Goal: Task Accomplishment & Management: Complete application form

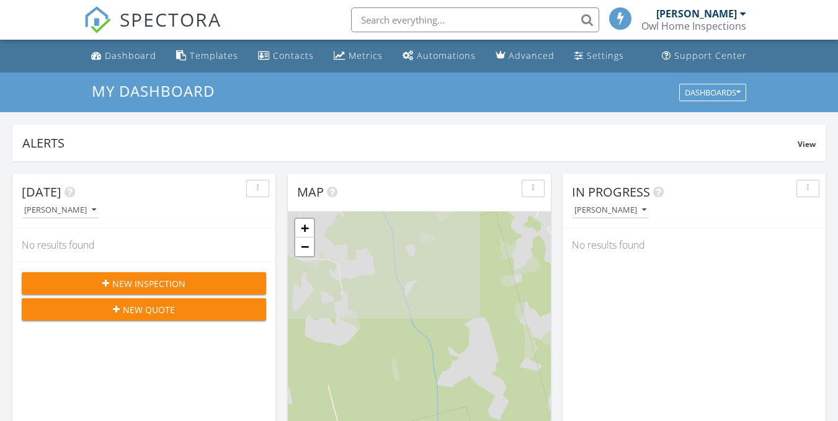
scroll to position [6, 6]
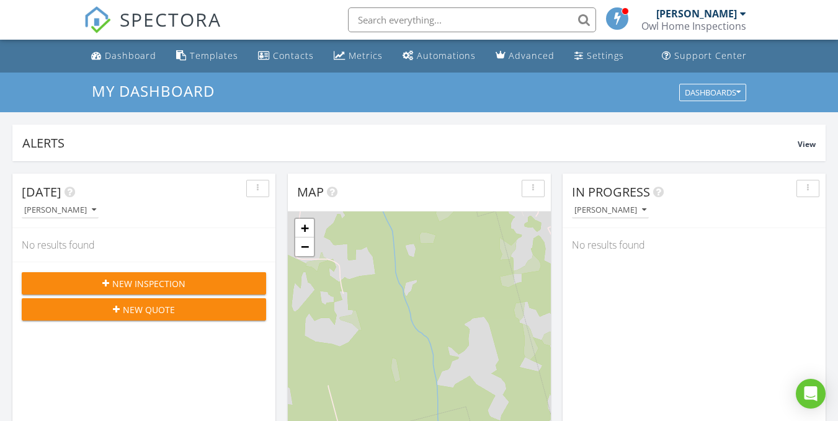
click at [130, 282] on span "New Inspection" at bounding box center [148, 283] width 73 height 13
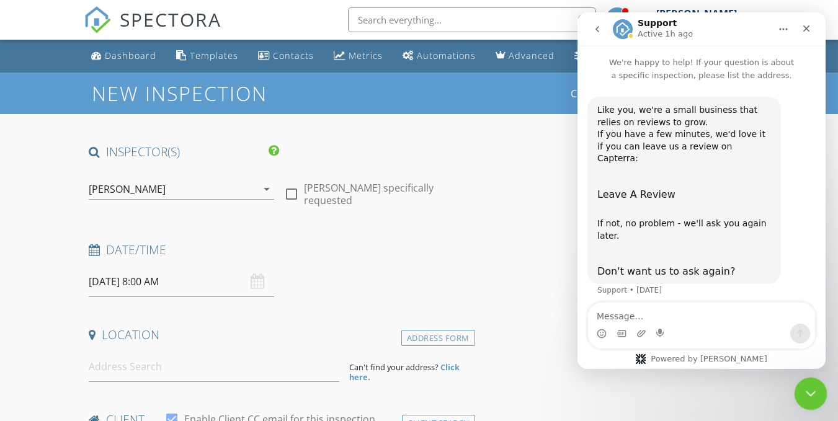
click at [805, 393] on icon "Close Intercom Messenger" at bounding box center [808, 391] width 15 height 15
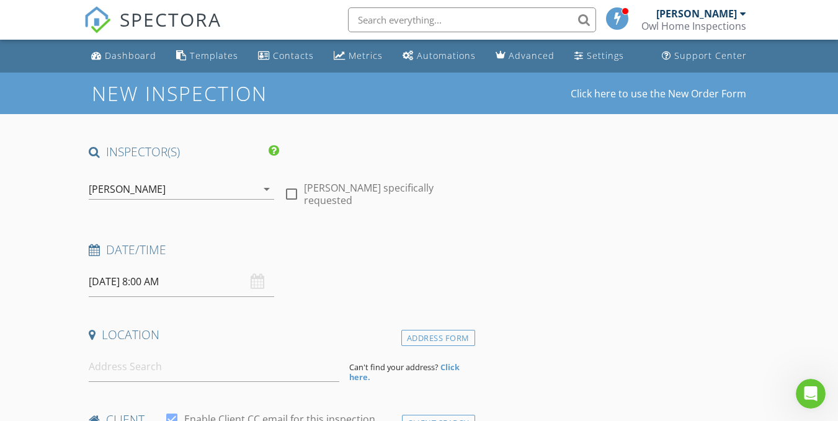
click at [140, 280] on input "08/29/2025 8:00 AM" at bounding box center [181, 282] width 185 height 30
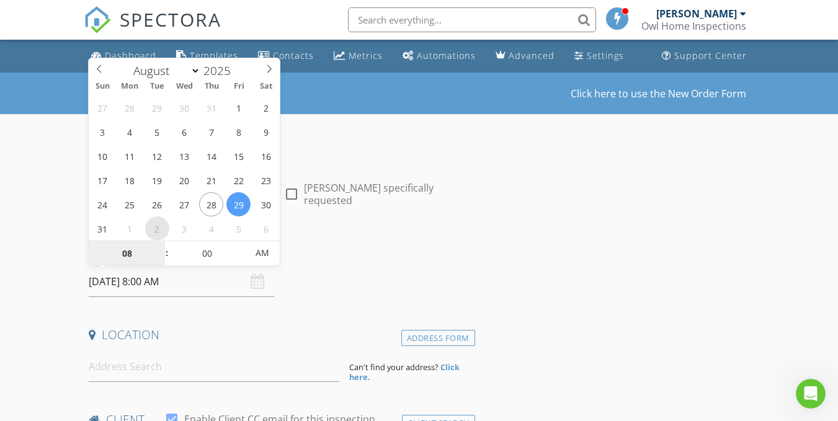
select select "8"
type input "09/02/2025 8:00 AM"
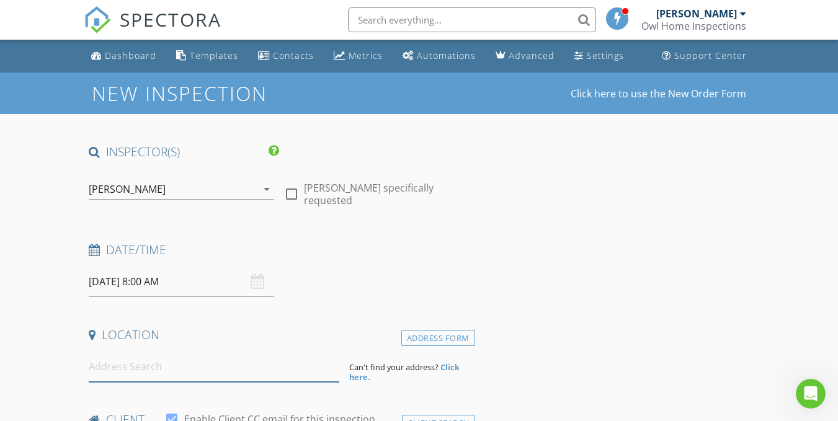
click at [147, 371] on input at bounding box center [214, 367] width 250 height 30
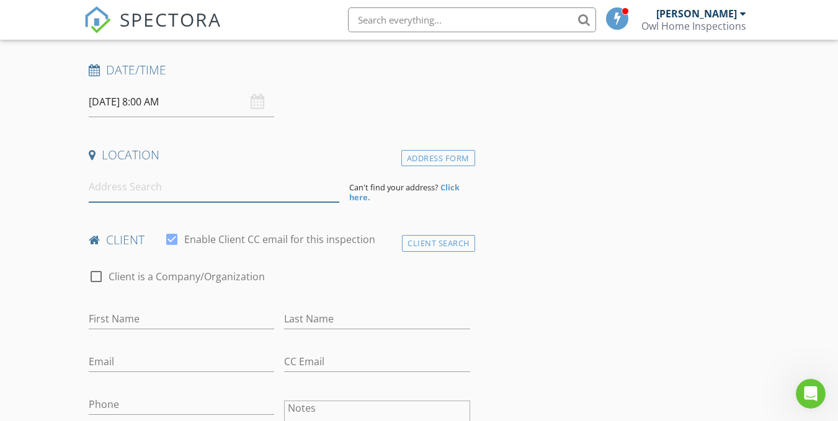
scroll to position [186, 0]
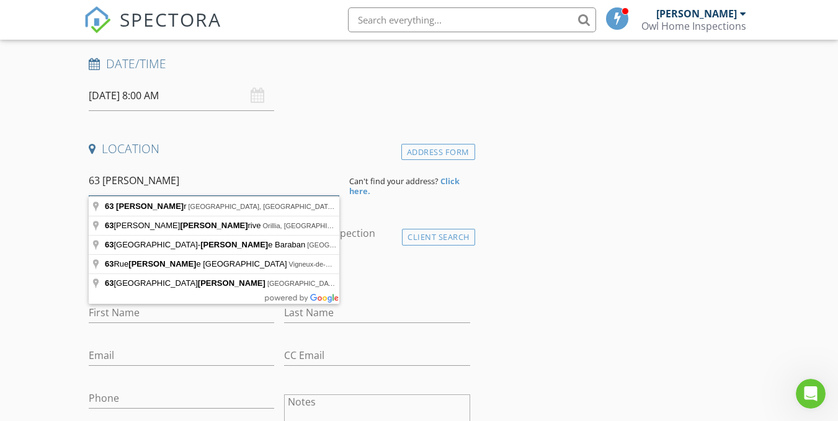
type input "63 Anne Dr"
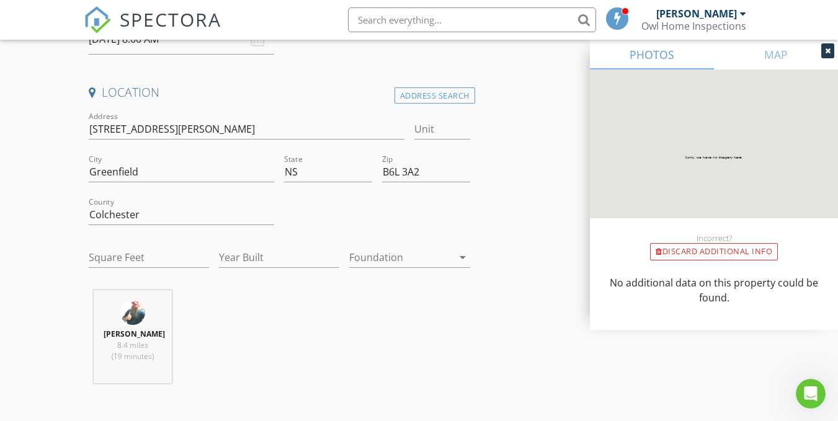
scroll to position [310, 0]
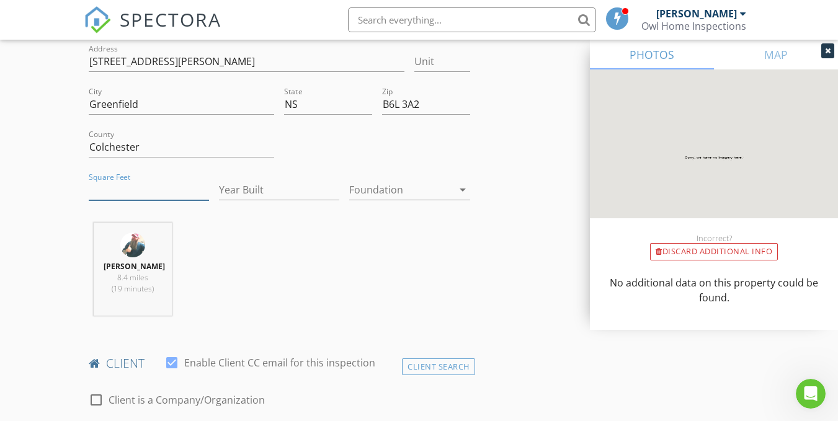
click at [96, 188] on input "Square Feet" at bounding box center [149, 190] width 120 height 20
type input "884"
click at [237, 194] on input "Year Built" at bounding box center [279, 190] width 120 height 20
type input "2009"
click at [384, 190] on div at bounding box center [400, 190] width 103 height 20
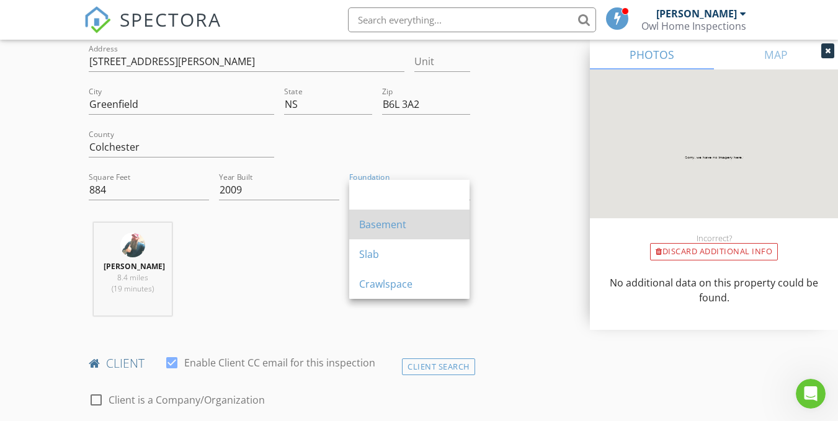
click at [375, 224] on div "Basement" at bounding box center [409, 224] width 100 height 15
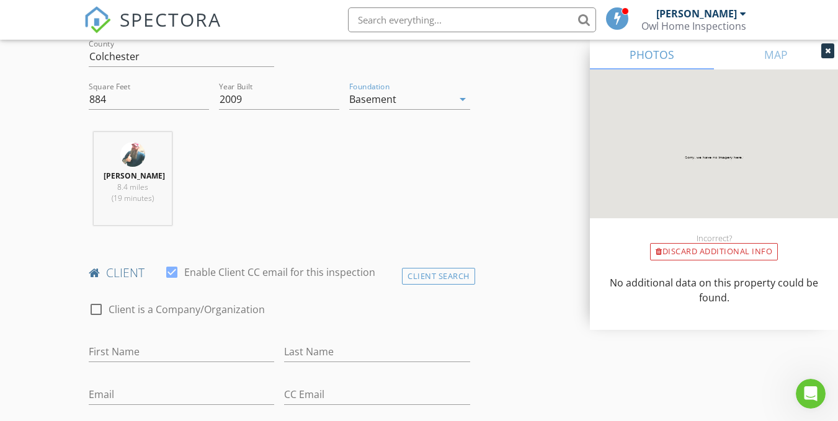
scroll to position [496, 0]
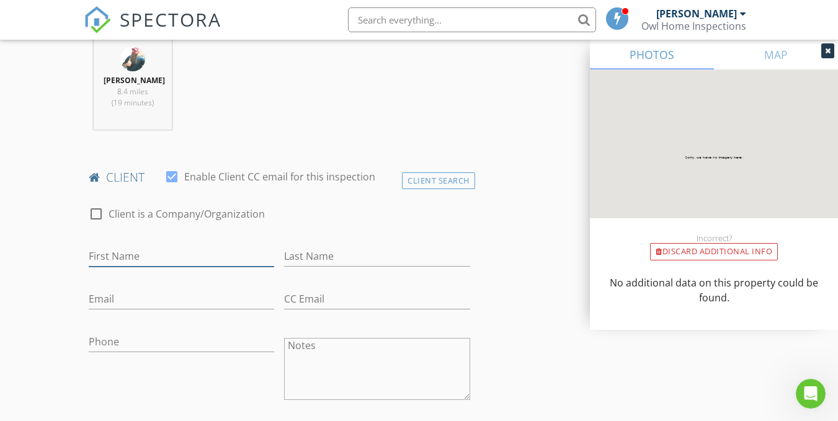
click at [128, 258] on input "First Name" at bounding box center [181, 256] width 185 height 20
type input "Lucas"
click at [316, 256] on input "Last Name" at bounding box center [376, 256] width 185 height 20
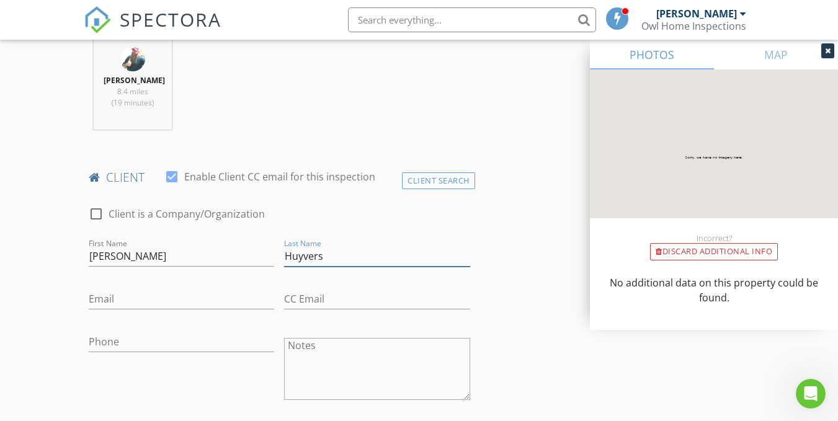
type input "Huyvers"
click at [192, 304] on input "Email" at bounding box center [181, 299] width 185 height 20
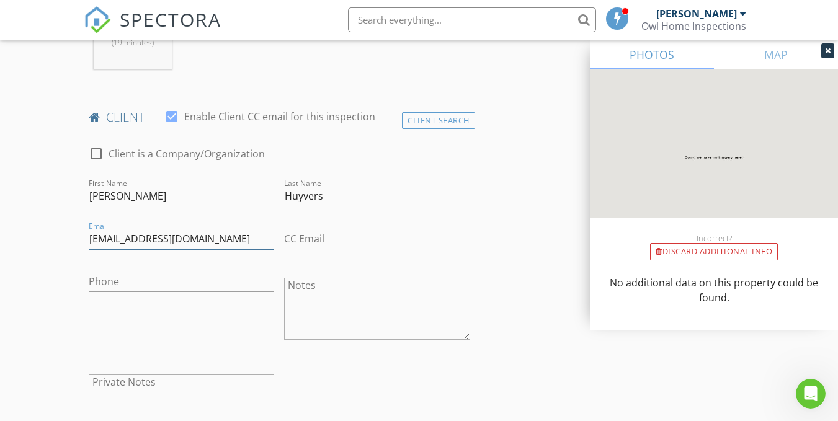
scroll to position [558, 0]
type input "lucashuyvers@gmail.com"
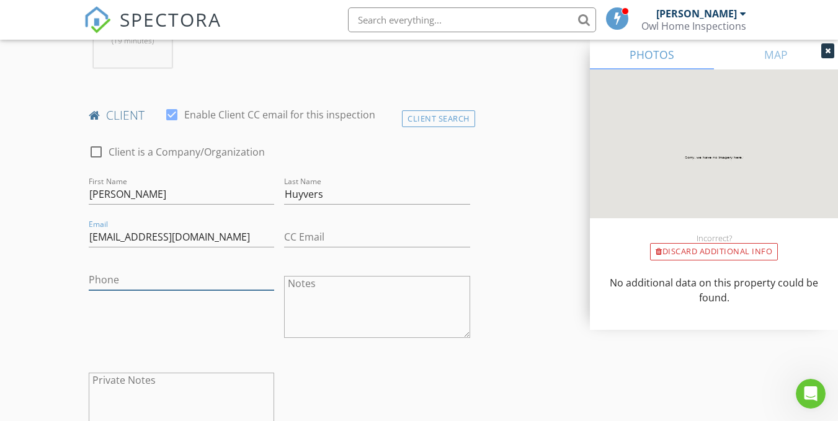
click at [184, 277] on input "Phone" at bounding box center [181, 280] width 185 height 20
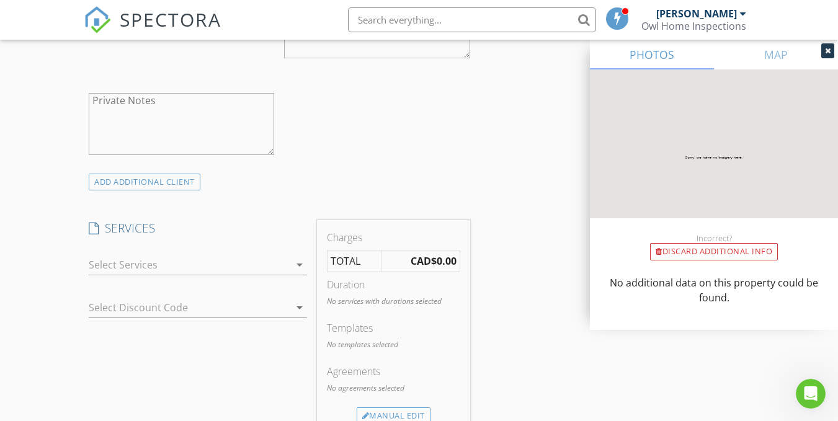
scroll to position [868, 0]
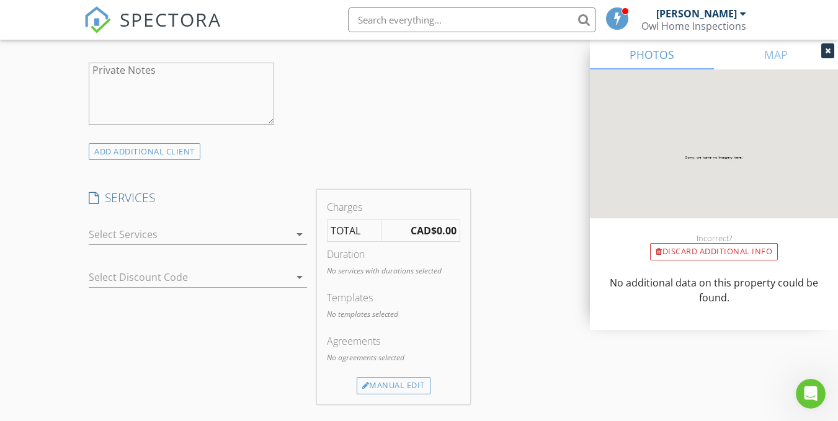
type input "902-430-0680"
click at [298, 231] on icon "arrow_drop_down" at bounding box center [299, 234] width 15 height 15
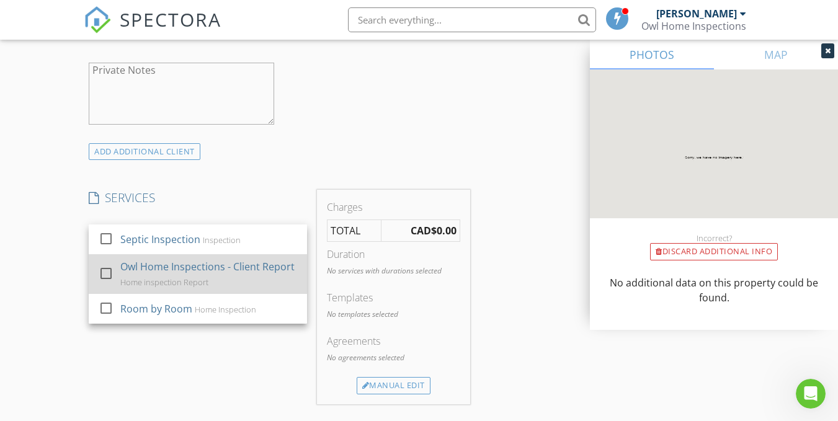
click at [195, 272] on div "Owl Home Inspections - Client Report" at bounding box center [207, 266] width 174 height 15
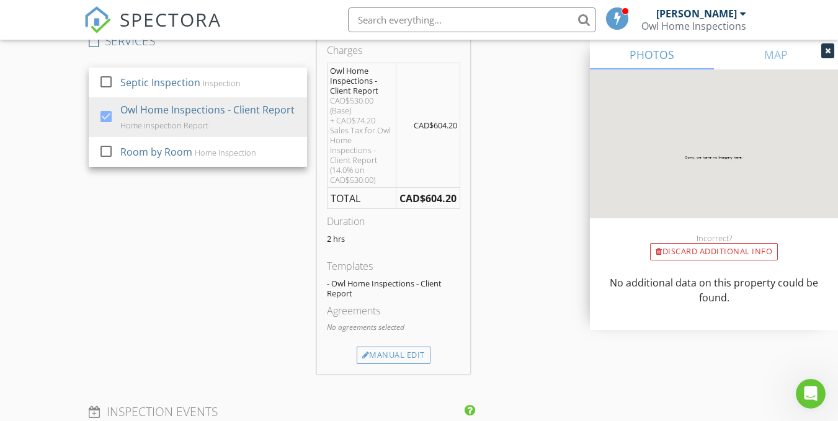
scroll to position [1054, 0]
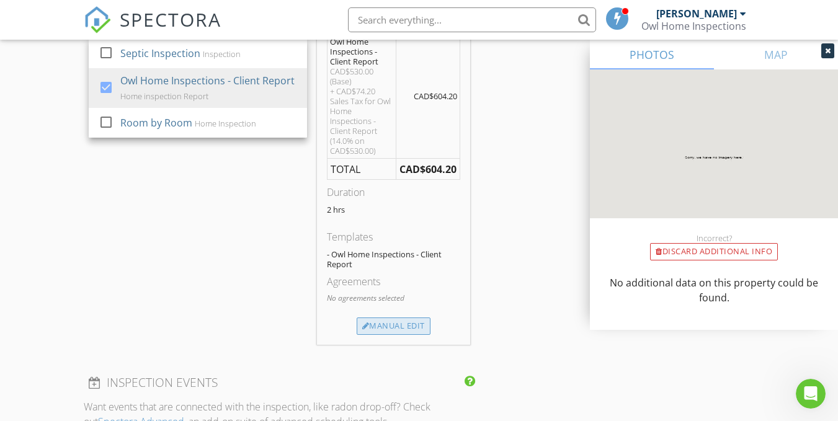
click at [410, 326] on div "INSPECTOR(S) check_box Lloyd Osmond PRIMARY Lloyd Osmond arrow_drop_down check_…" at bounding box center [279, 133] width 391 height 2087
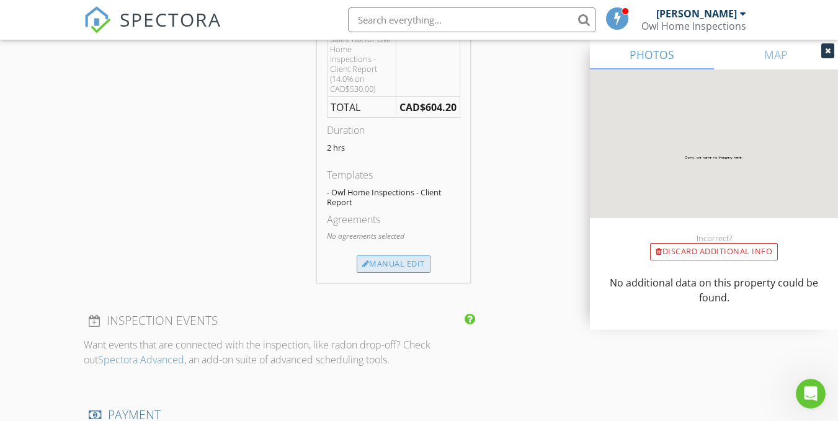
click at [386, 265] on div "Manual Edit" at bounding box center [394, 263] width 74 height 17
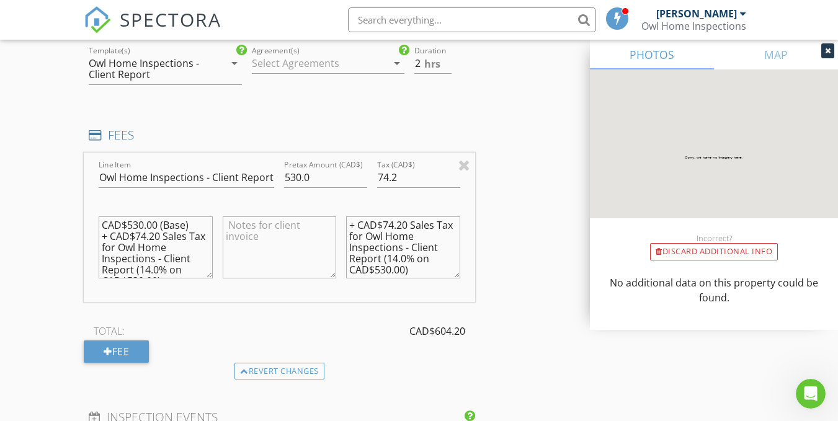
scroll to position [992, 0]
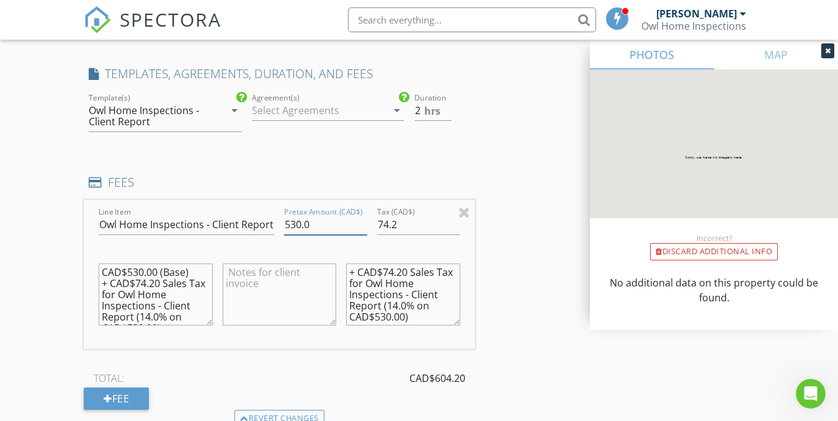
click at [295, 225] on input "530.0" at bounding box center [325, 225] width 83 height 20
type input "500.0"
click at [405, 222] on input "74.2" at bounding box center [418, 225] width 83 height 20
type input "70.00"
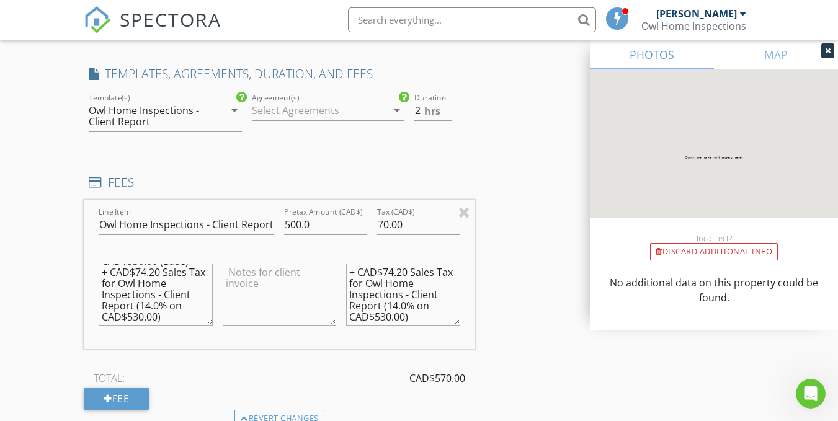
scroll to position [0, 0]
drag, startPoint x: 162, startPoint y: 306, endPoint x: 78, endPoint y: 250, distance: 101.1
click at [78, 250] on div "New Inspection Click here to use the New Order Form INSPECTOR(S) check_box Lloy…" at bounding box center [419, 220] width 838 height 2280
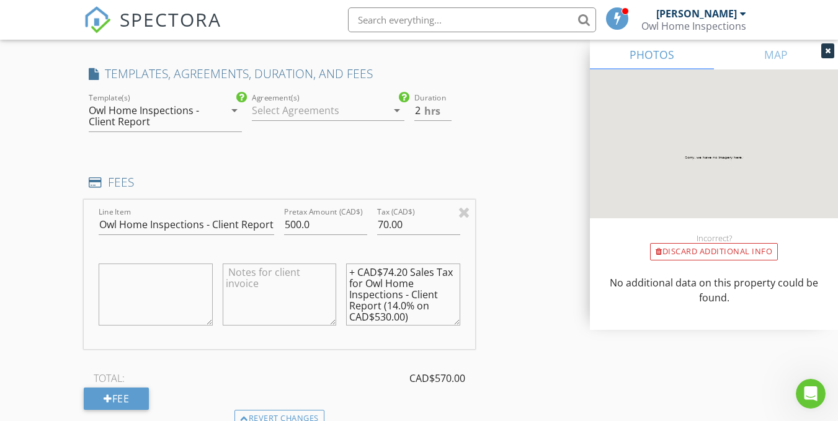
drag, startPoint x: 414, startPoint y: 318, endPoint x: 345, endPoint y: 251, distance: 96.0
click at [345, 251] on div "+ CAD$74.20 Sales Tax for Owl Home Inspections - Client Report (14.0% on CAD$53…" at bounding box center [402, 295] width 123 height 97
click at [515, 257] on div "INSPECTOR(S) check_box Lloyd Osmond PRIMARY Lloyd Osmond arrow_drop_down check_…" at bounding box center [419, 241] width 670 height 2179
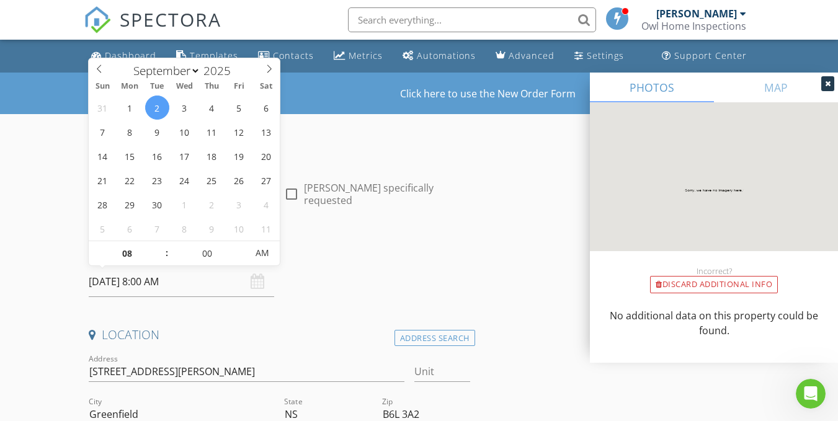
click at [125, 284] on input "09/02/2025 8:00 AM" at bounding box center [181, 282] width 185 height 30
type input "09"
type input "09/02/2025 9:00 AM"
click at [158, 245] on span at bounding box center [160, 247] width 9 height 12
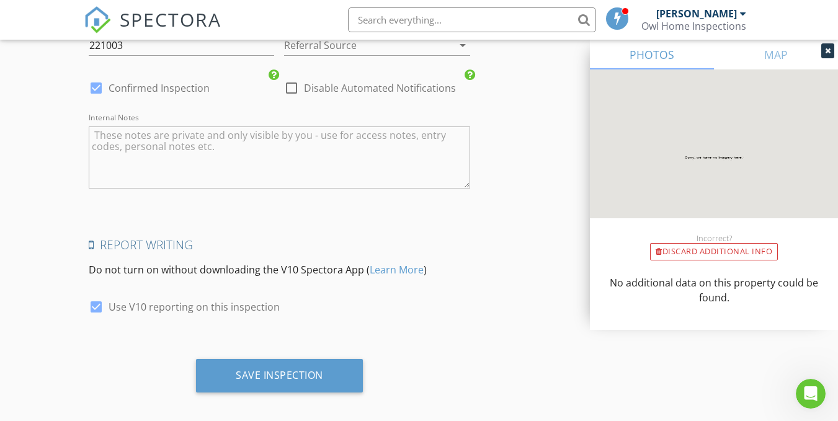
scroll to position [1933, 0]
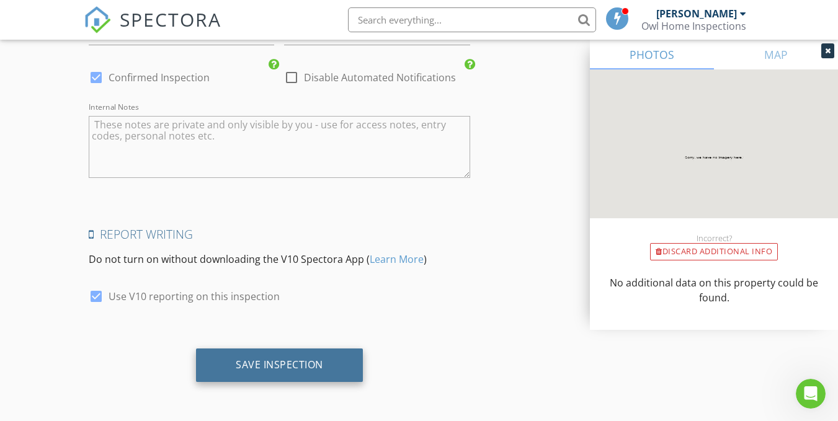
click at [300, 361] on div "Save Inspection" at bounding box center [279, 364] width 87 height 12
